Goal: Task Accomplishment & Management: Complete application form

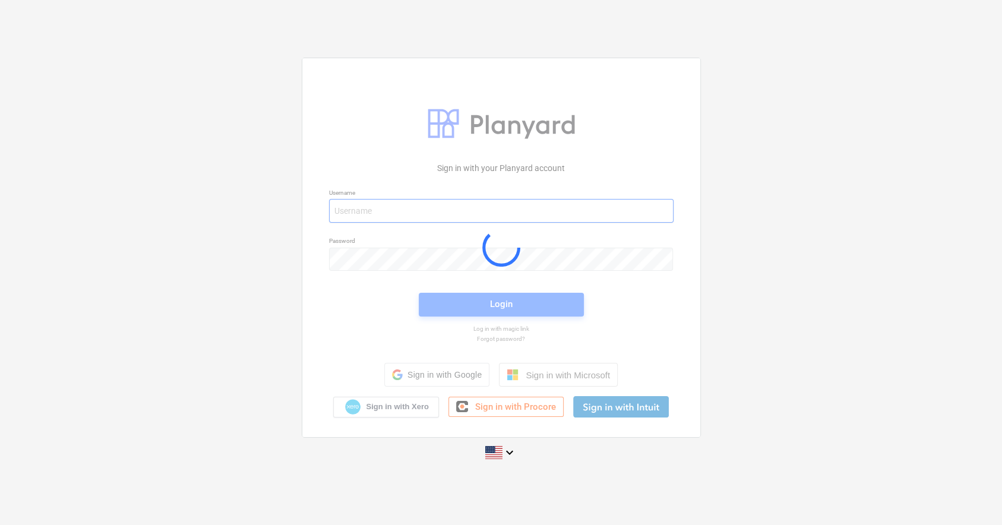
type input "[EMAIL_ADDRESS][PERSON_NAME][DOMAIN_NAME]"
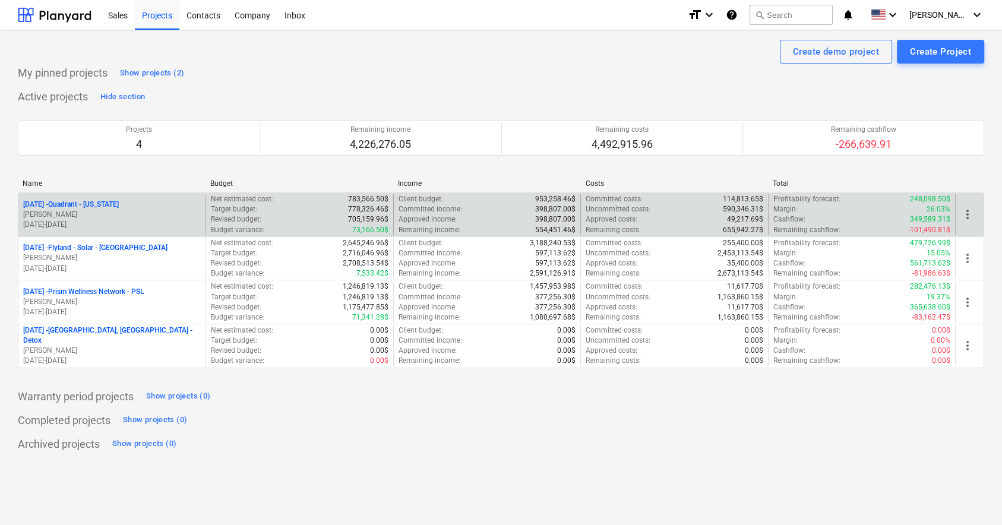
click at [95, 204] on p "[DATE] - Quadrant - [US_STATE]" at bounding box center [71, 205] width 96 height 10
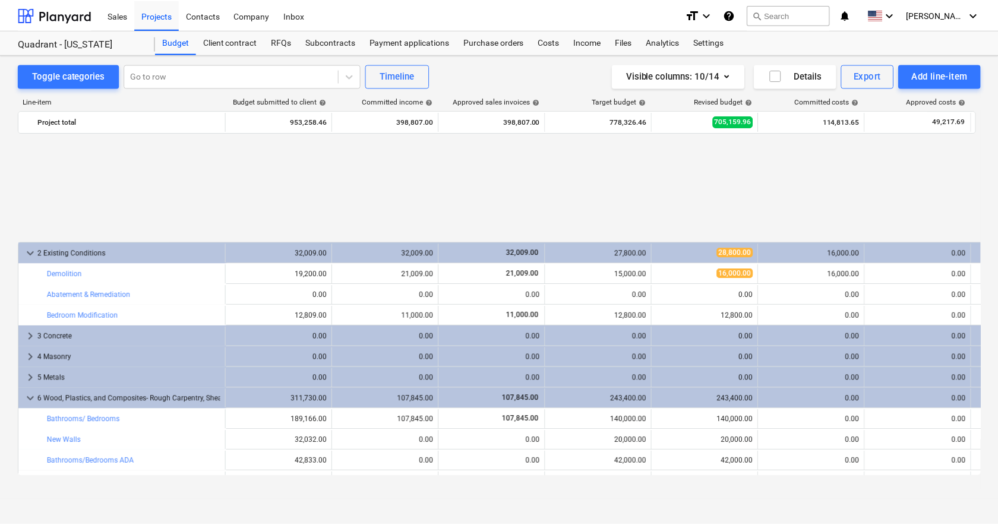
scroll to position [531, 0]
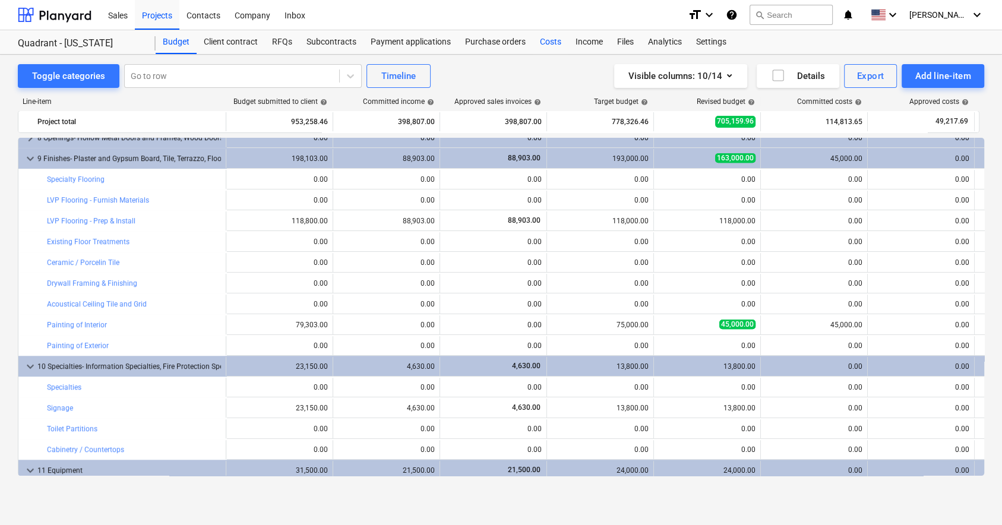
click at [553, 43] on div "Costs" at bounding box center [551, 42] width 36 height 24
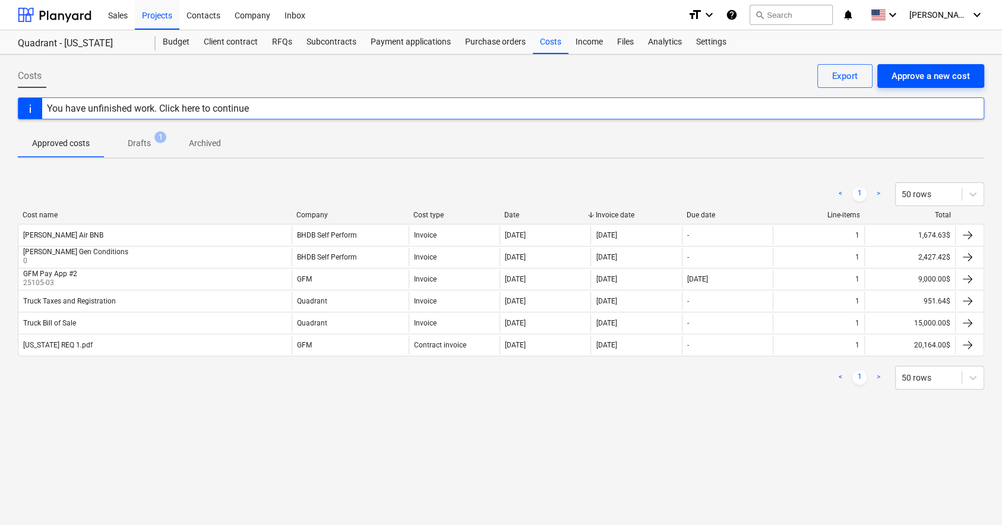
click at [917, 78] on div "Approve a new cost" at bounding box center [931, 75] width 78 height 15
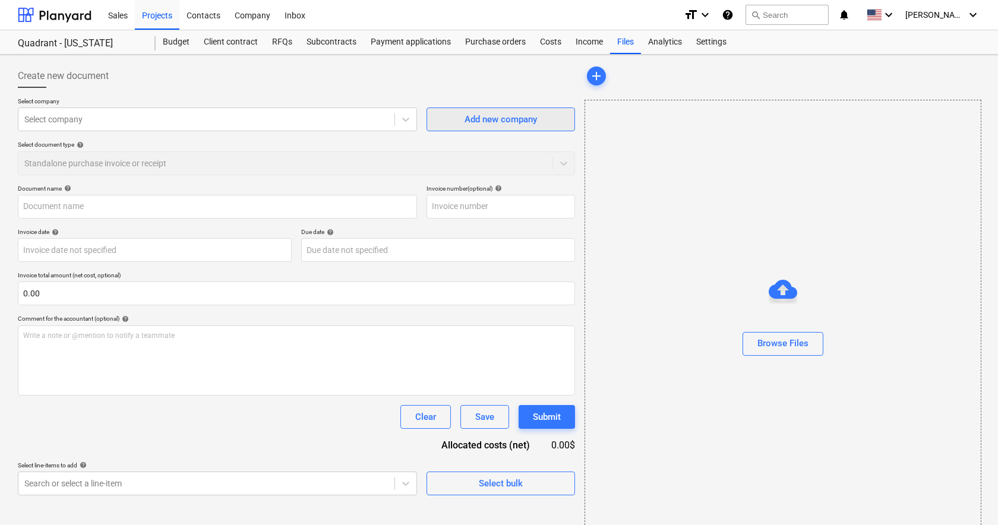
click at [443, 123] on span "Add new company" at bounding box center [500, 119] width 119 height 15
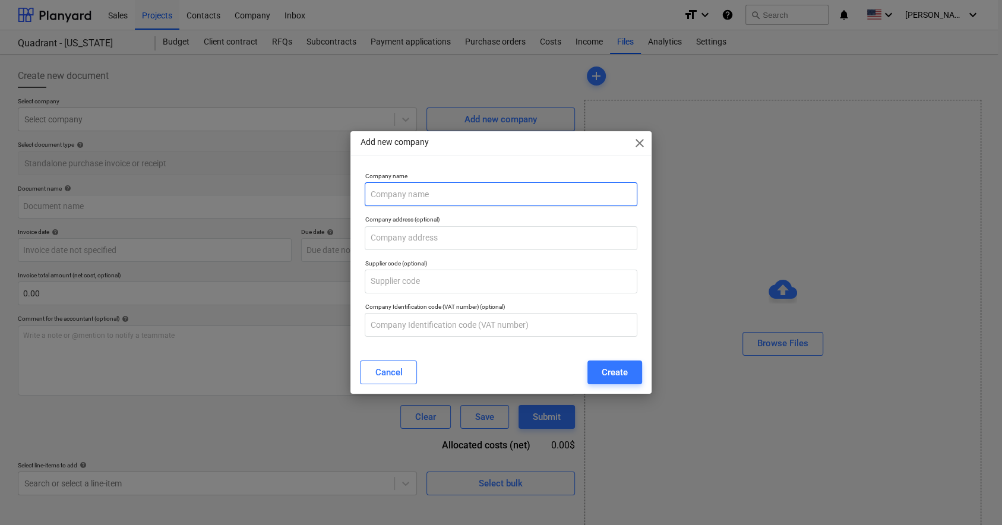
click at [438, 192] on input "text" at bounding box center [501, 194] width 272 height 24
type input "Labor Finders"
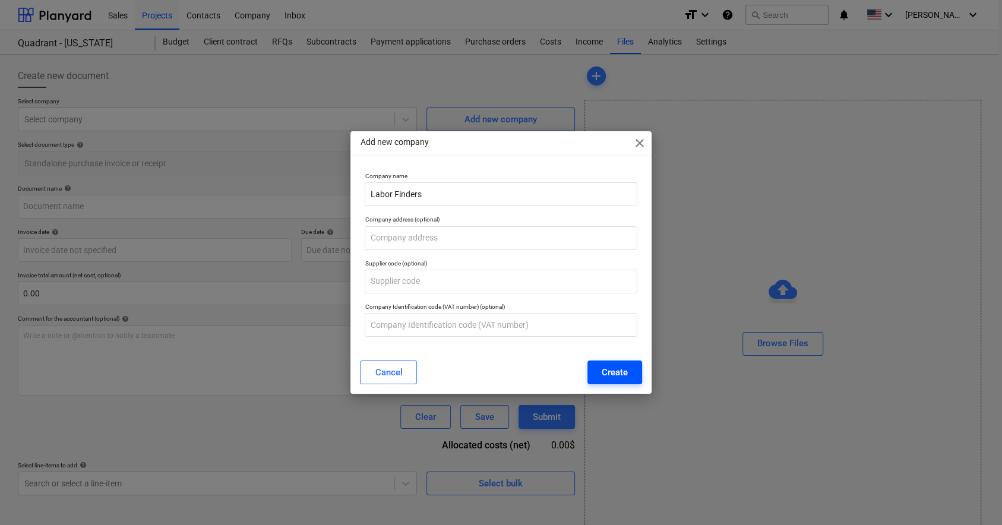
click at [597, 370] on button "Create" at bounding box center [615, 373] width 55 height 24
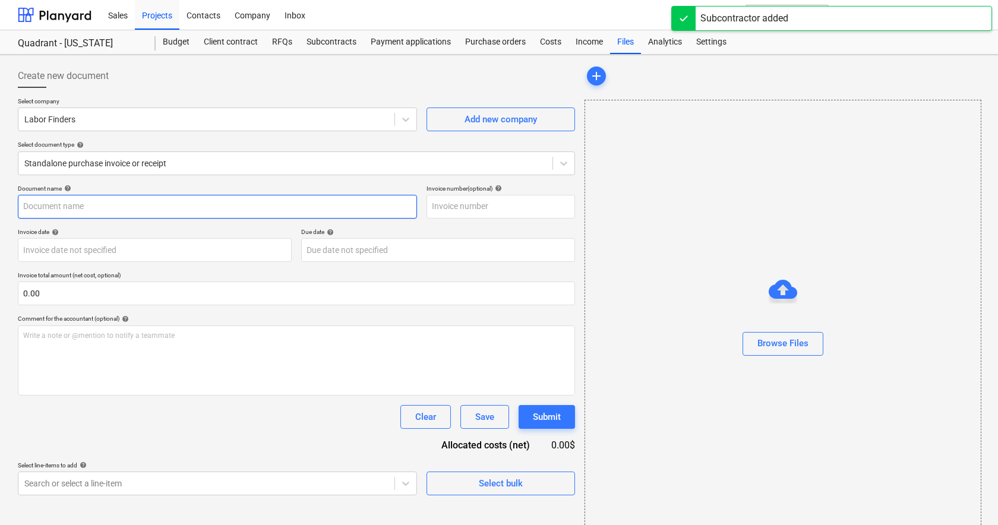
click at [196, 205] on input "text" at bounding box center [217, 207] width 399 height 24
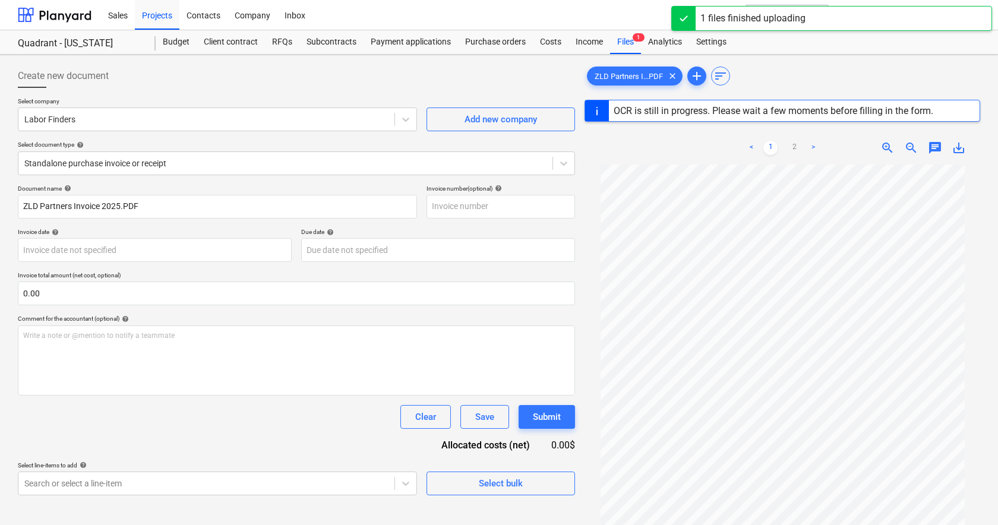
type input "37-13-2115"
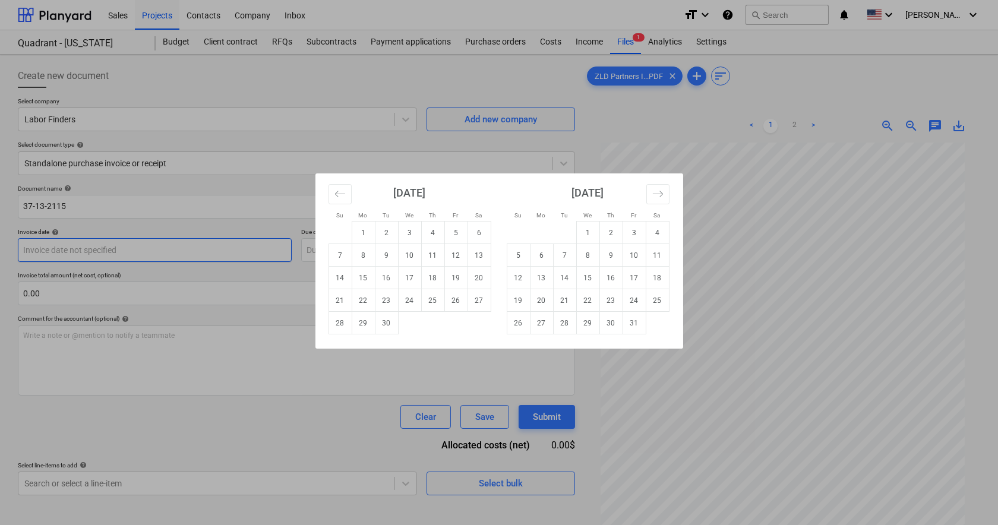
click at [120, 245] on body "Sales Projects Contacts Company Inbox format_size keyboard_arrow_down help sear…" at bounding box center [499, 262] width 998 height 525
click at [385, 321] on td "30" at bounding box center [386, 323] width 23 height 23
type input "[DATE]"
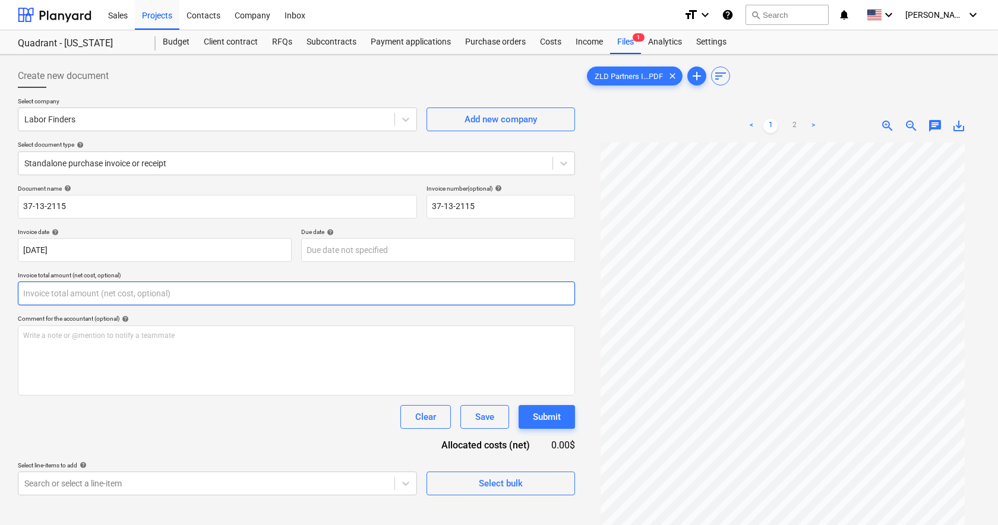
click at [226, 295] on input "text" at bounding box center [296, 294] width 557 height 24
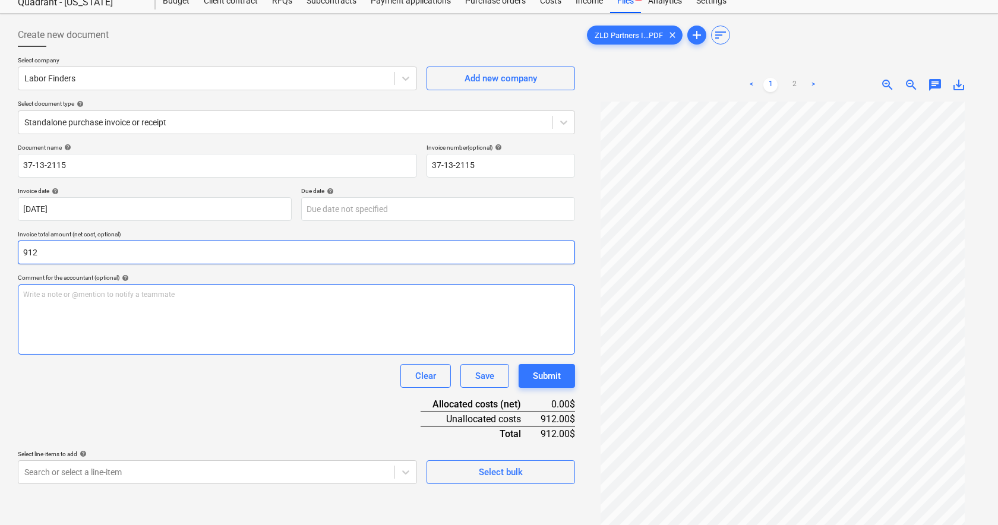
scroll to position [74, 0]
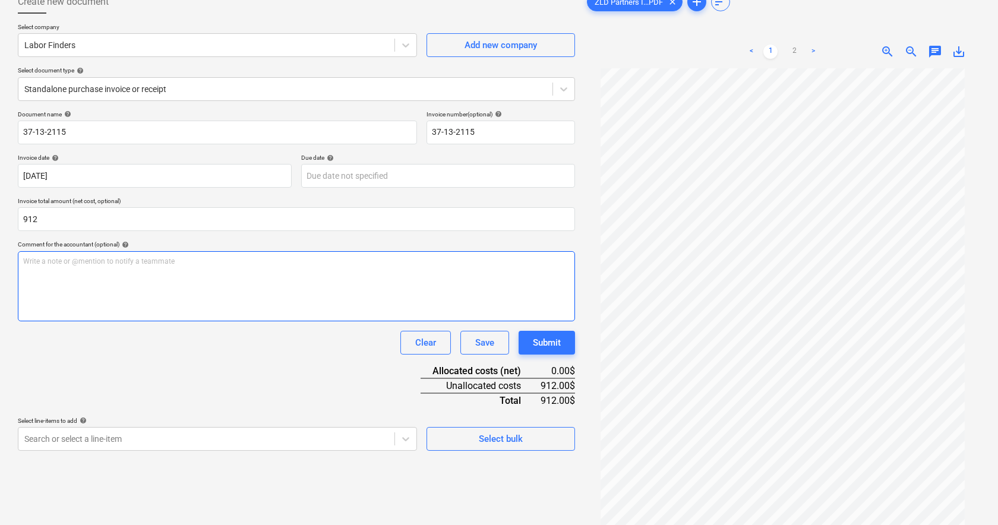
type input "912.00"
click at [196, 263] on p "Write a note or @mention to notify a teammate [PERSON_NAME]" at bounding box center [296, 262] width 547 height 10
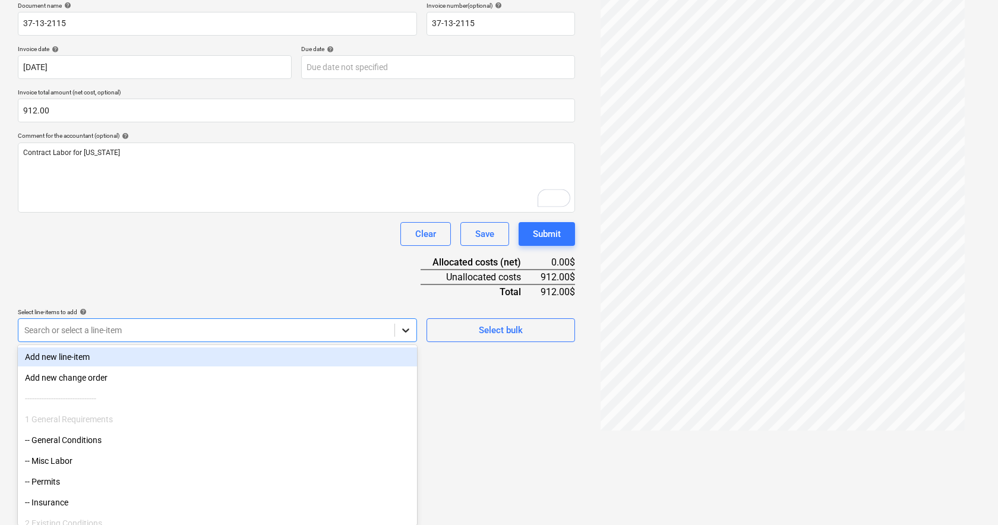
click at [396, 342] on body "Sales Projects Contacts Company Inbox format_size keyboard_arrow_down help sear…" at bounding box center [499, 79] width 998 height 525
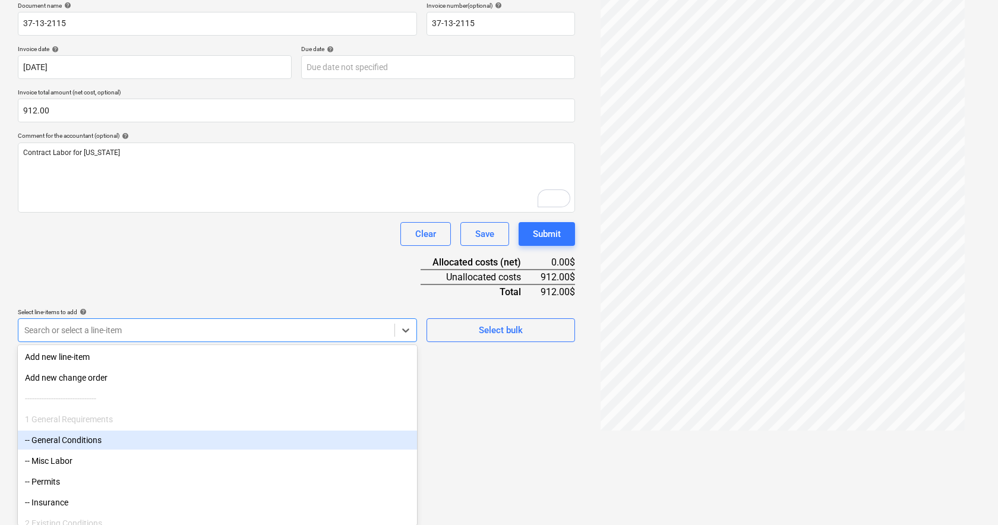
scroll to position [74, 0]
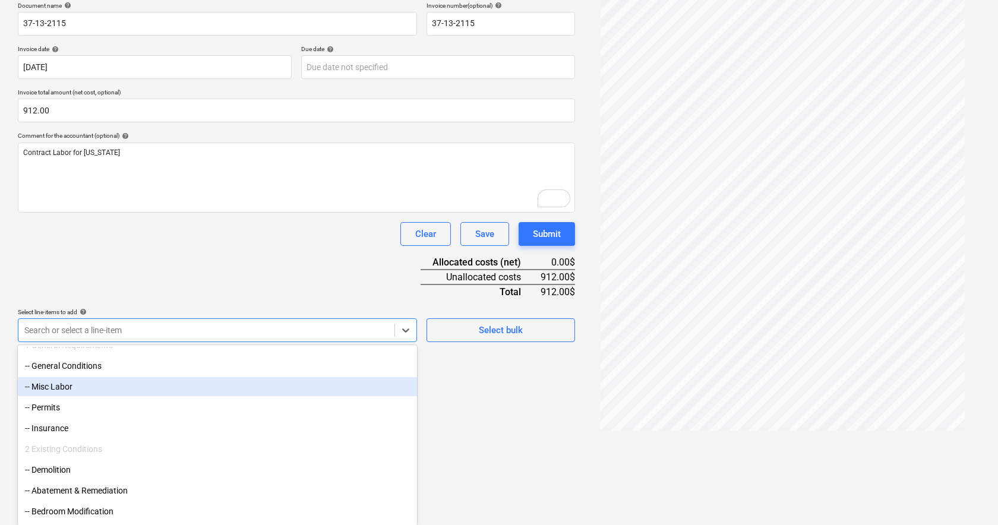
click at [176, 393] on div "-- Misc Labor" at bounding box center [217, 386] width 399 height 19
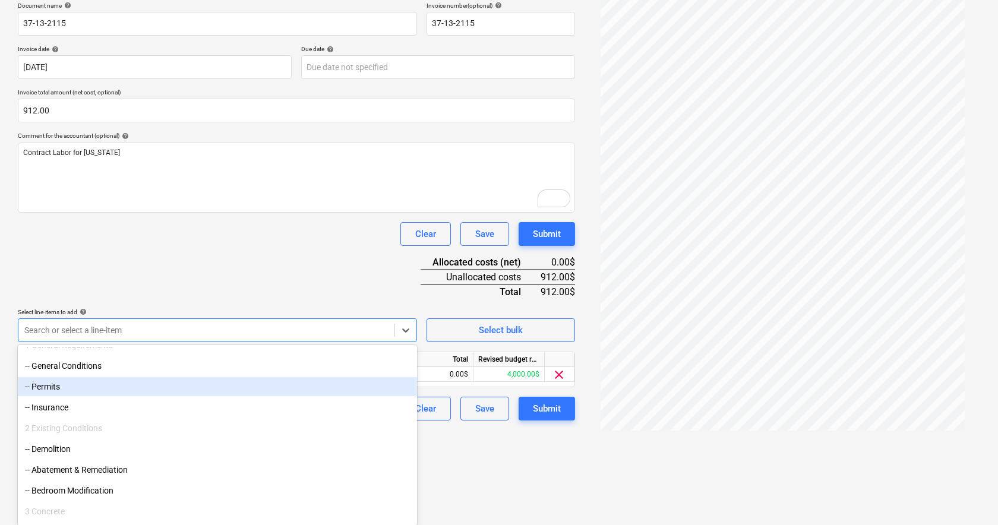
click at [479, 342] on html "Sales Projects Contacts Company Inbox format_size keyboard_arrow_down help sear…" at bounding box center [499, 79] width 998 height 525
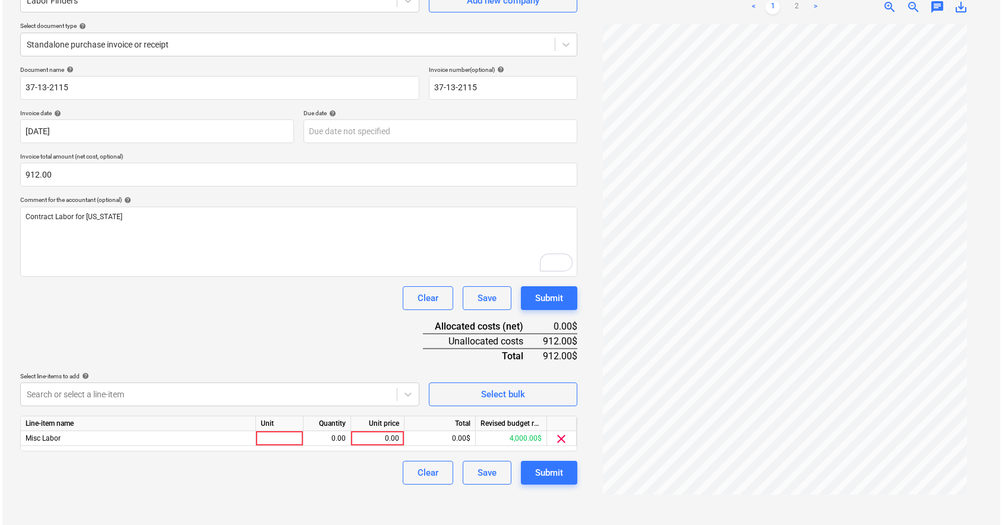
scroll to position [118, 0]
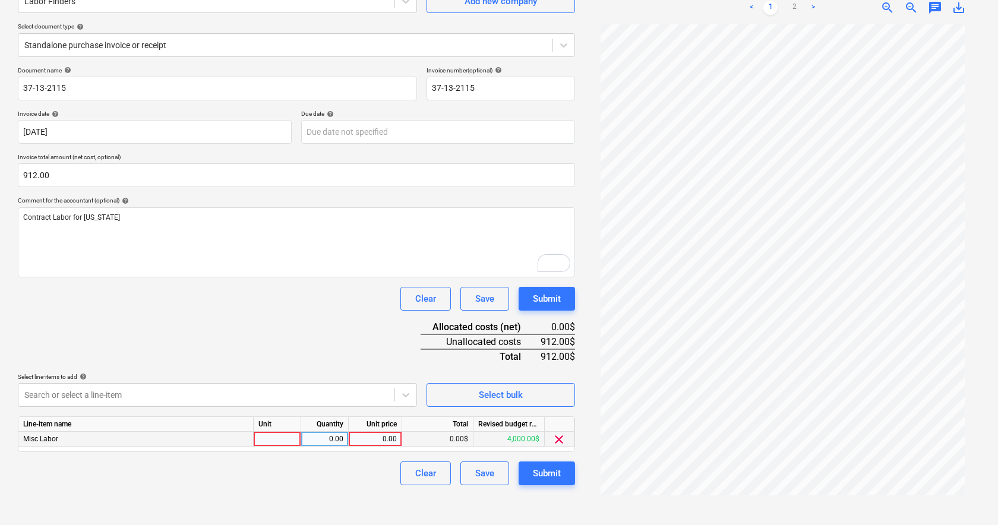
click at [378, 435] on div "0.00" at bounding box center [374, 439] width 43 height 15
type input "912"
click at [375, 487] on div "Create new document Select company Labor Finders Add new company Select documen…" at bounding box center [296, 231] width 567 height 580
click at [553, 476] on div "Submit" at bounding box center [547, 473] width 28 height 15
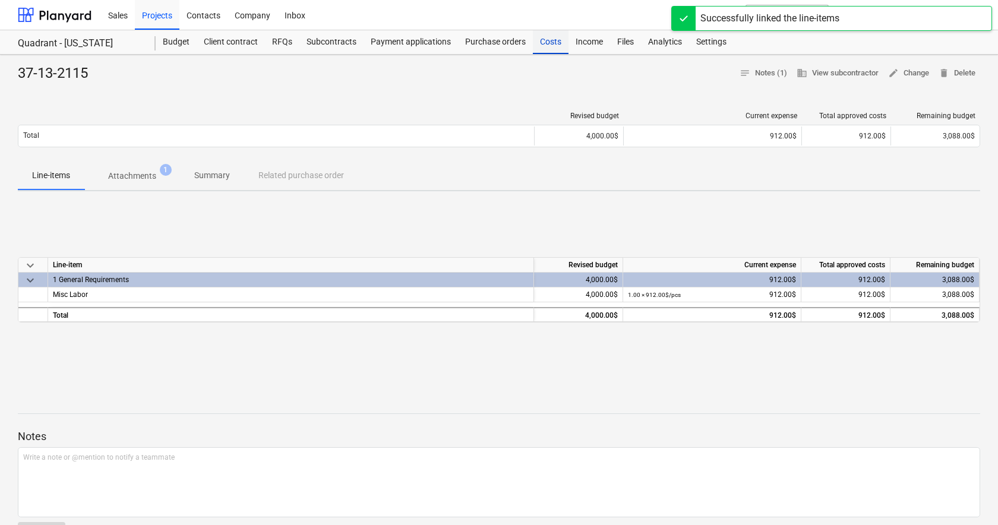
click at [549, 39] on div "Costs" at bounding box center [551, 42] width 36 height 24
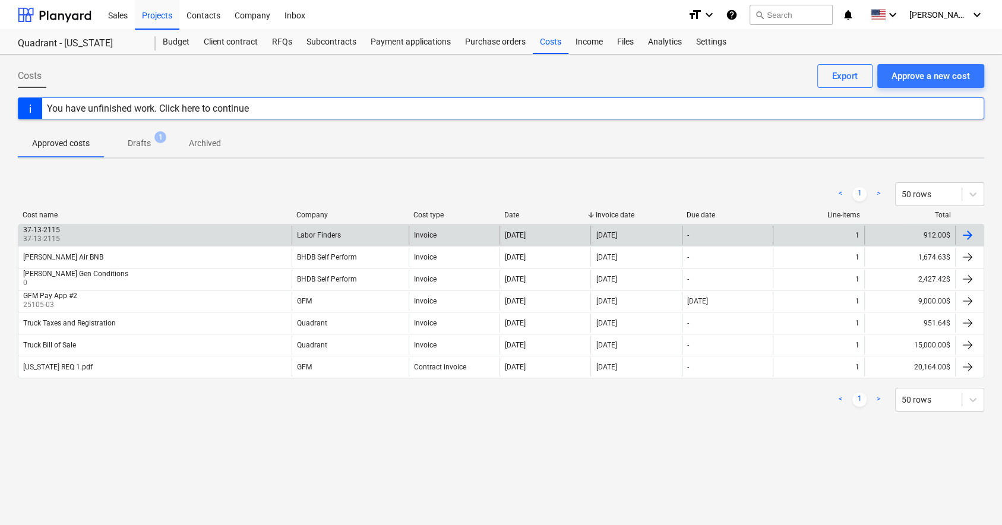
click at [252, 232] on div "37-13-2115 37-13-2115" at bounding box center [154, 235] width 273 height 19
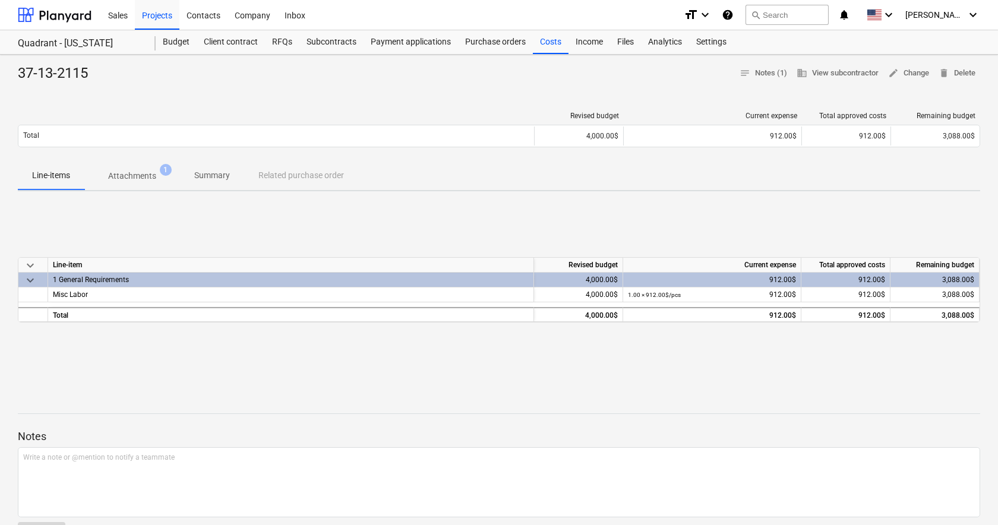
click at [142, 173] on p "Attachments" at bounding box center [132, 176] width 48 height 12
